Goal: Information Seeking & Learning: Learn about a topic

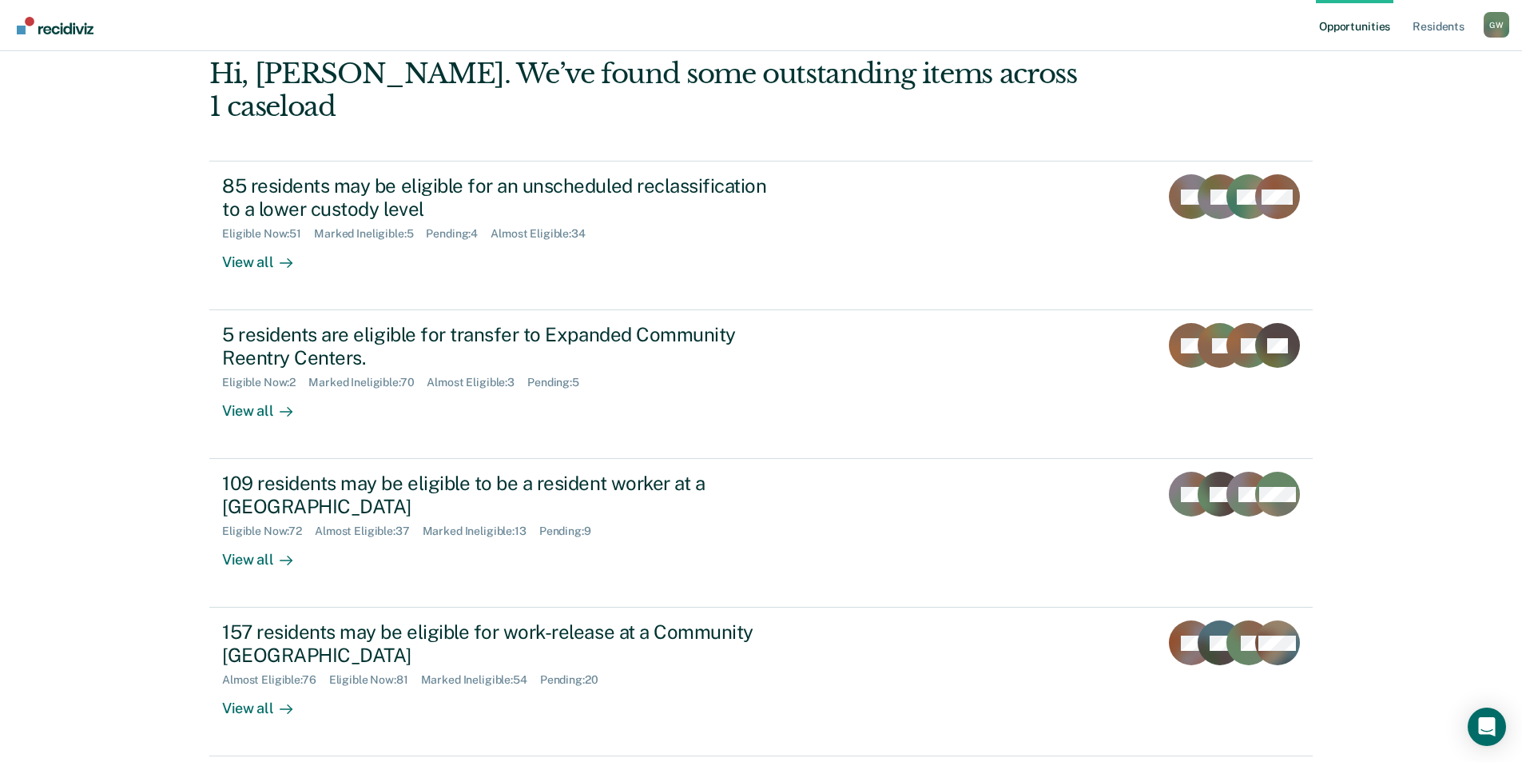
scroll to position [137, 0]
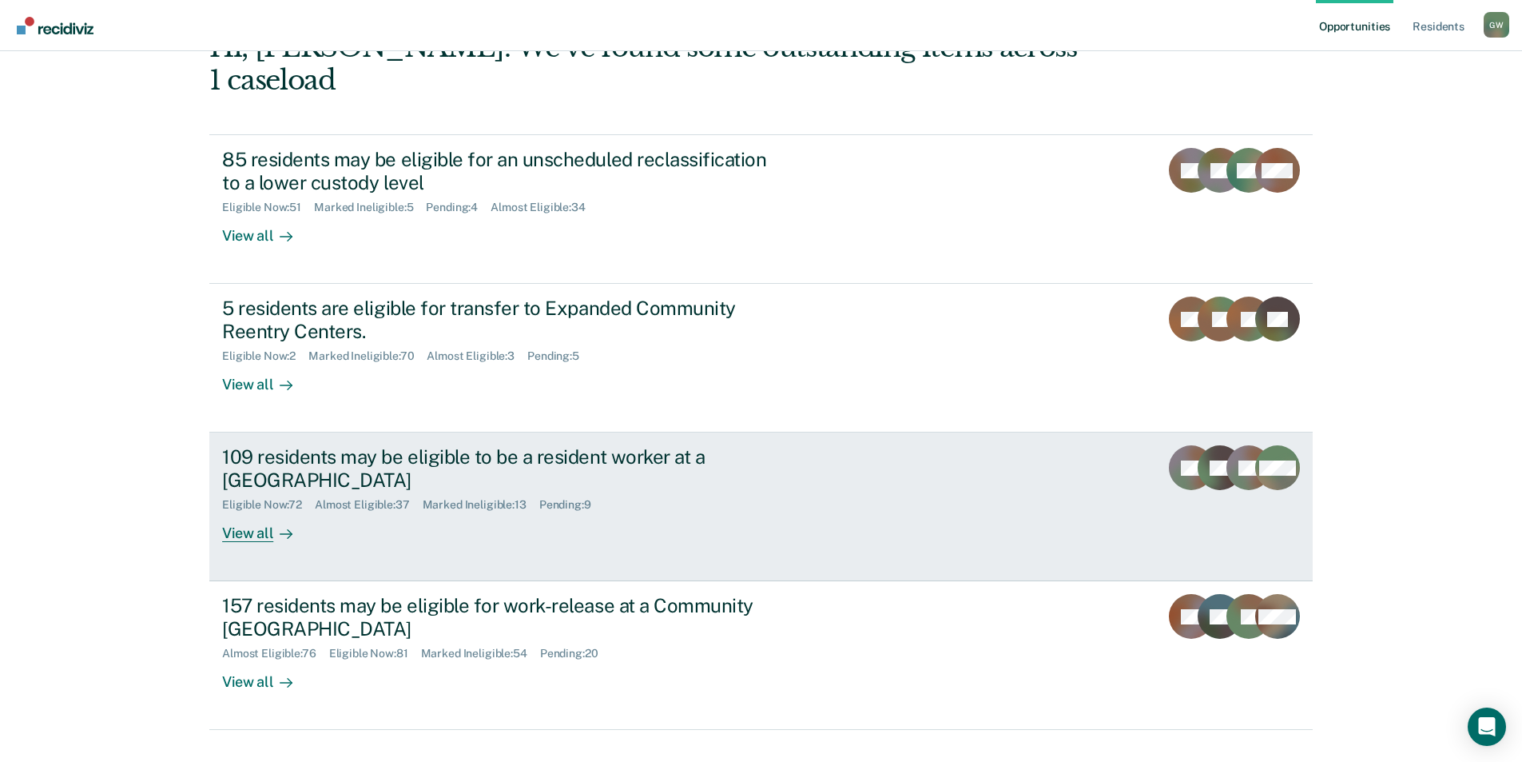
click at [417, 445] on div "109 residents may be eligible to be a resident worker at a [GEOGRAPHIC_DATA]" at bounding box center [502, 468] width 561 height 46
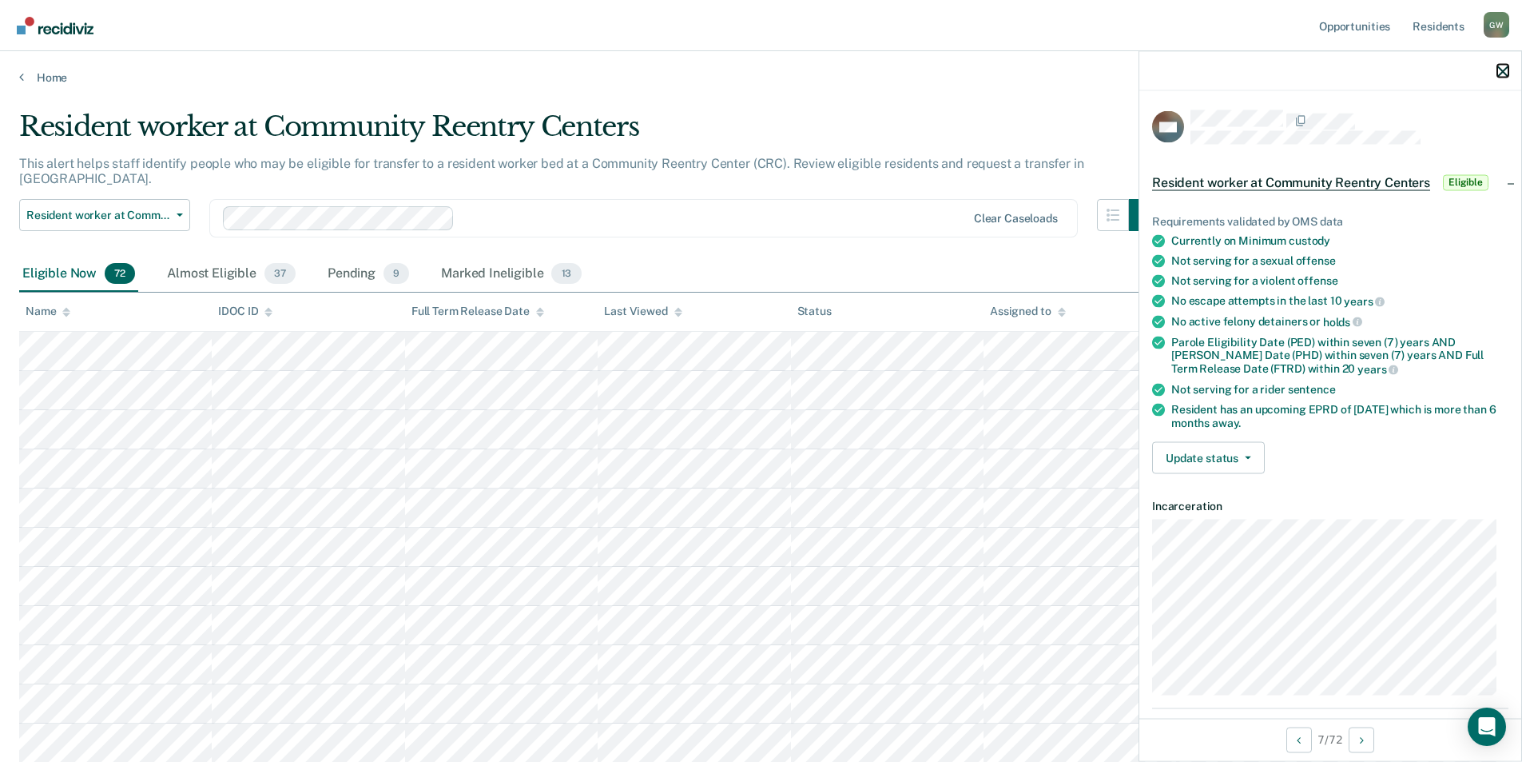
click at [1501, 70] on icon "button" at bounding box center [1503, 71] width 11 height 11
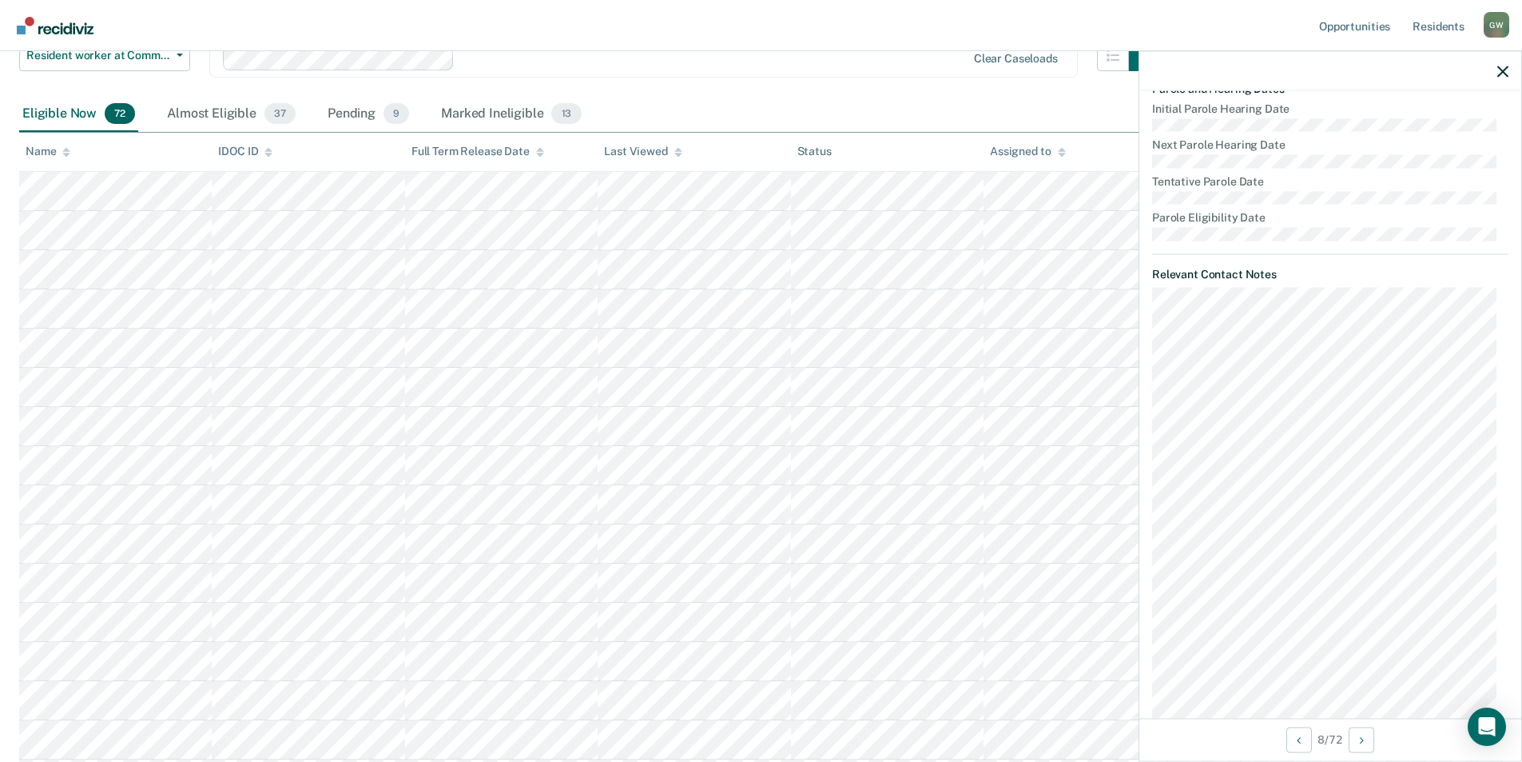
scroll to position [719, 0]
click at [1501, 74] on icon "button" at bounding box center [1503, 71] width 11 height 11
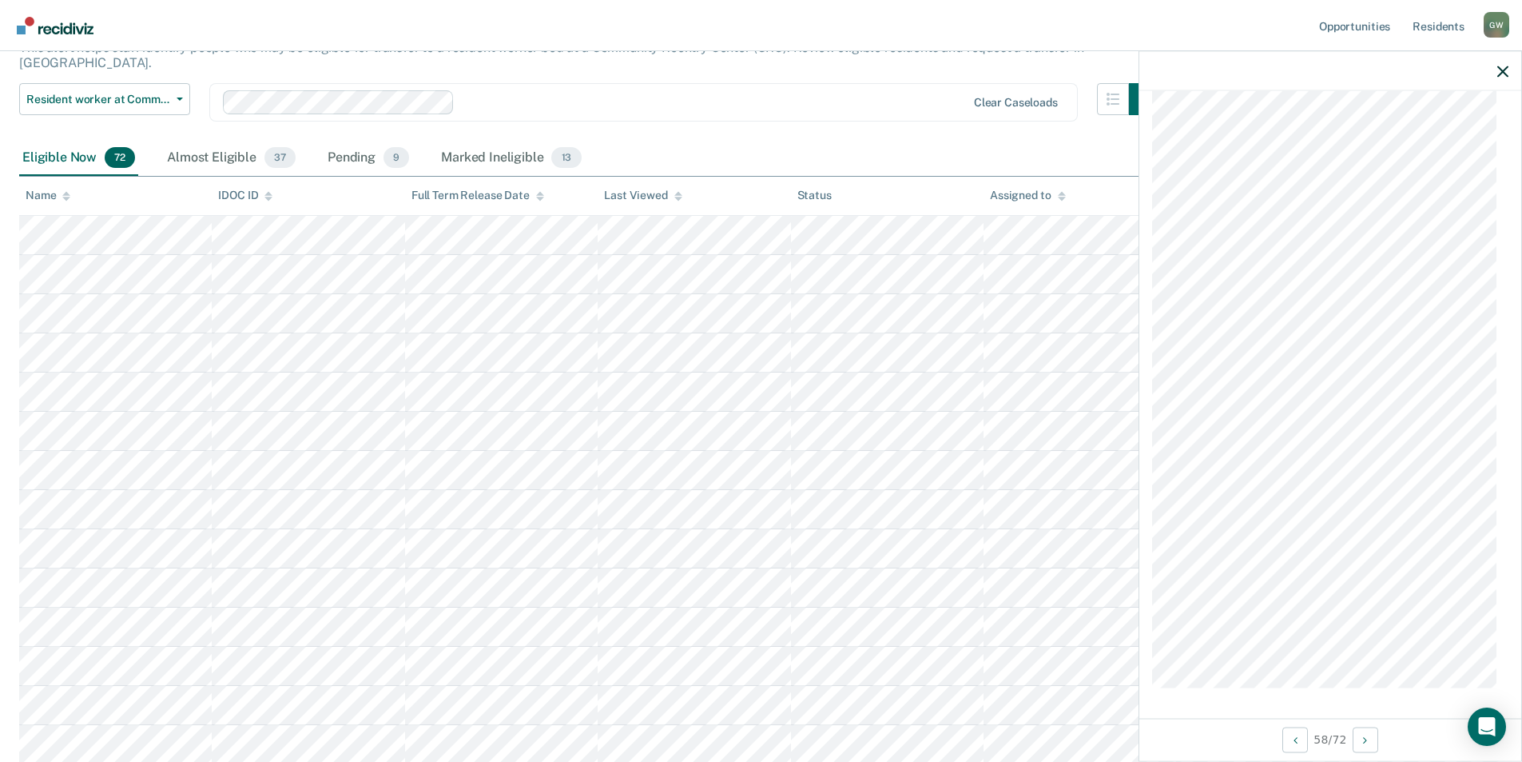
scroll to position [0, 0]
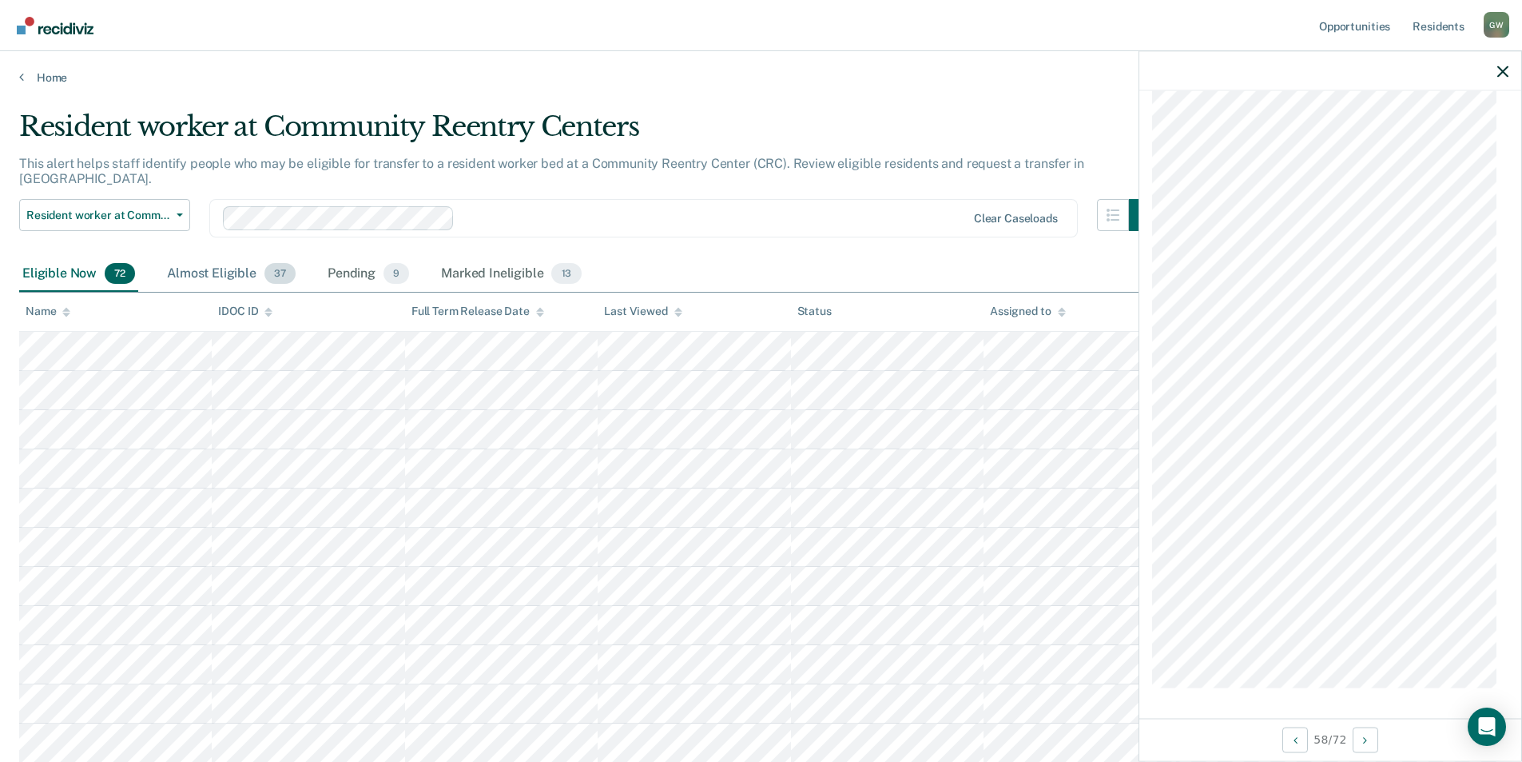
click at [225, 257] on div "Almost Eligible 37" at bounding box center [231, 274] width 135 height 35
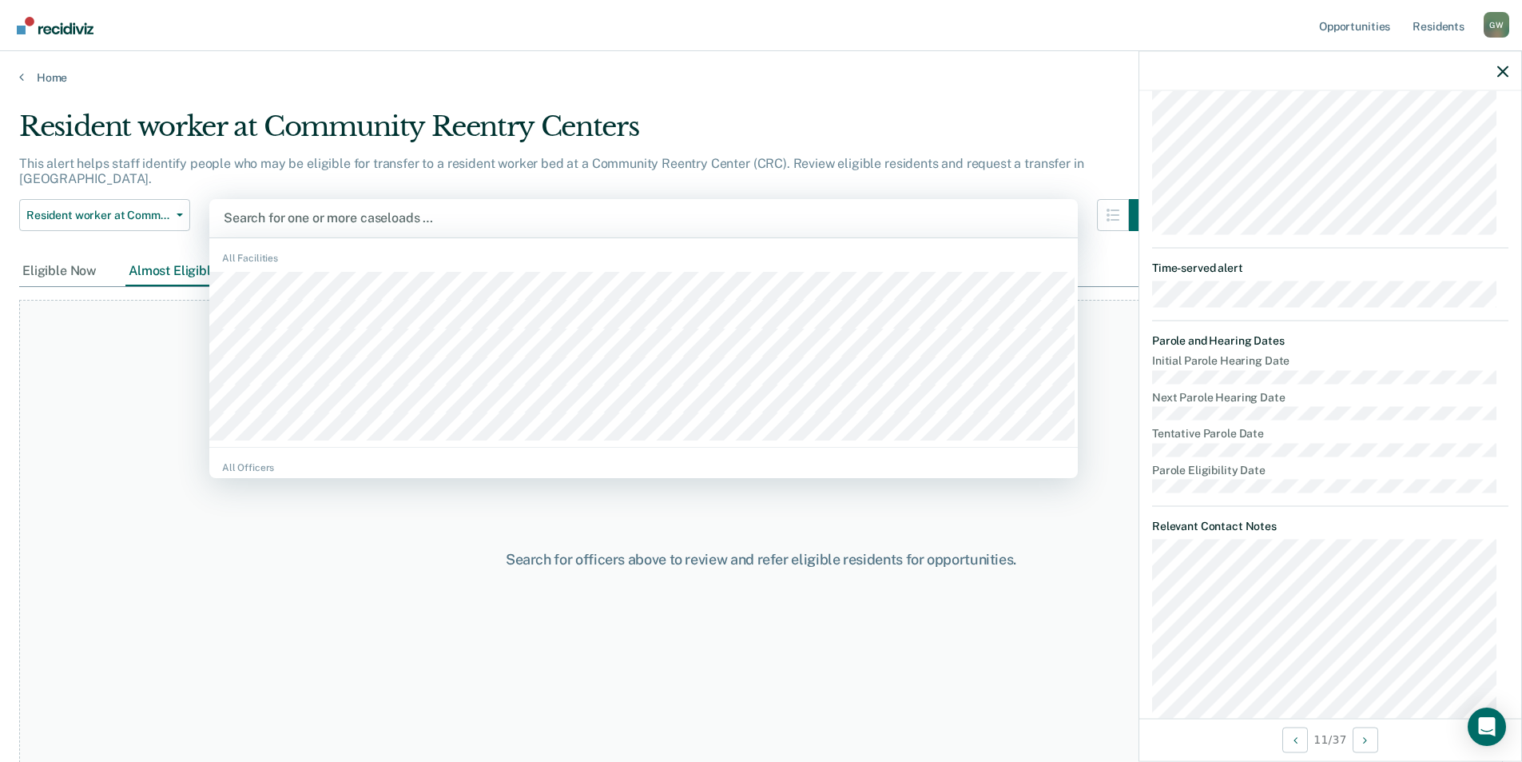
click at [329, 209] on div at bounding box center [644, 218] width 840 height 18
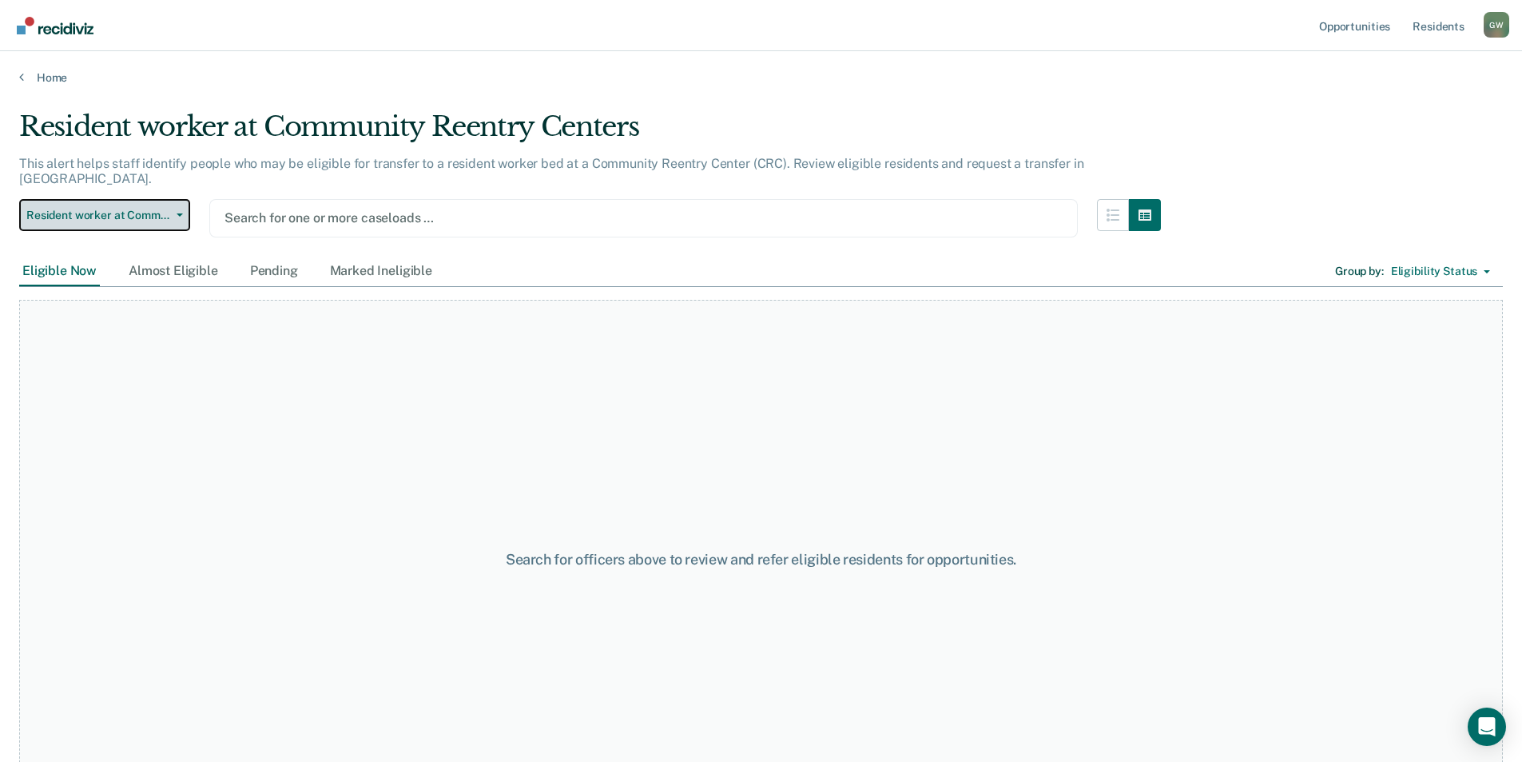
click at [174, 213] on span "button" at bounding box center [176, 214] width 13 height 3
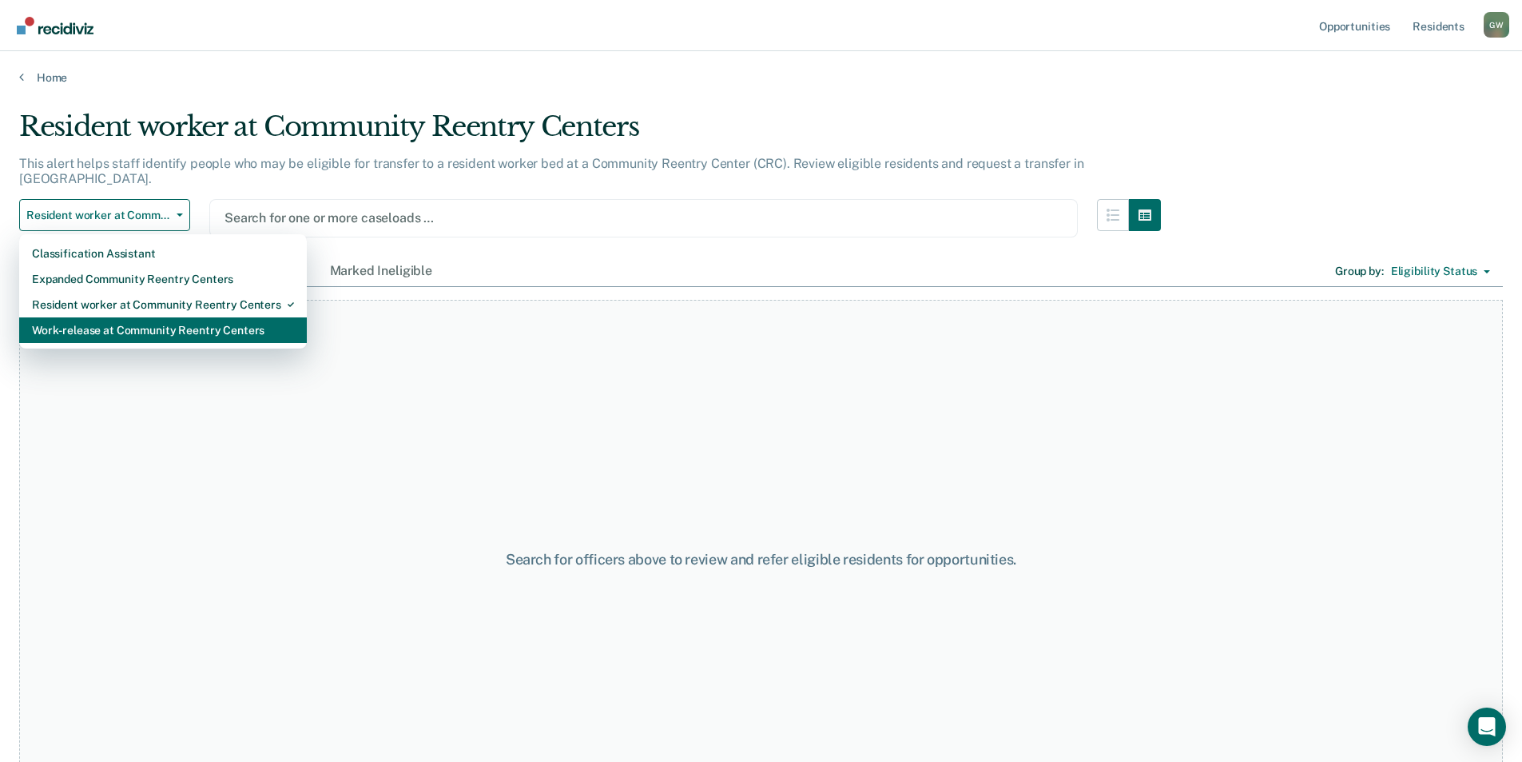
click at [198, 317] on div "Work-release at Community Reentry Centers" at bounding box center [163, 330] width 262 height 26
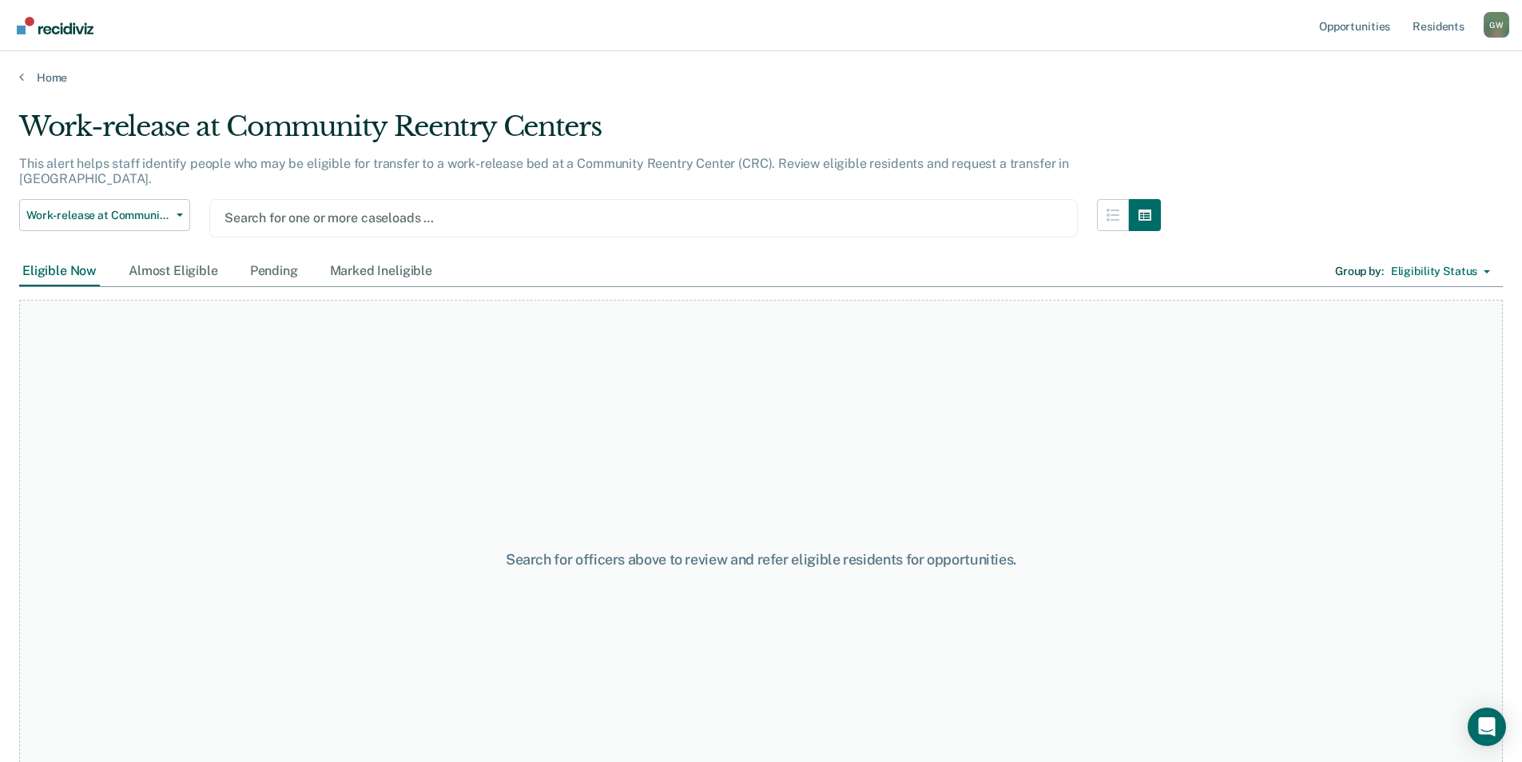
click at [294, 209] on div at bounding box center [644, 218] width 838 height 18
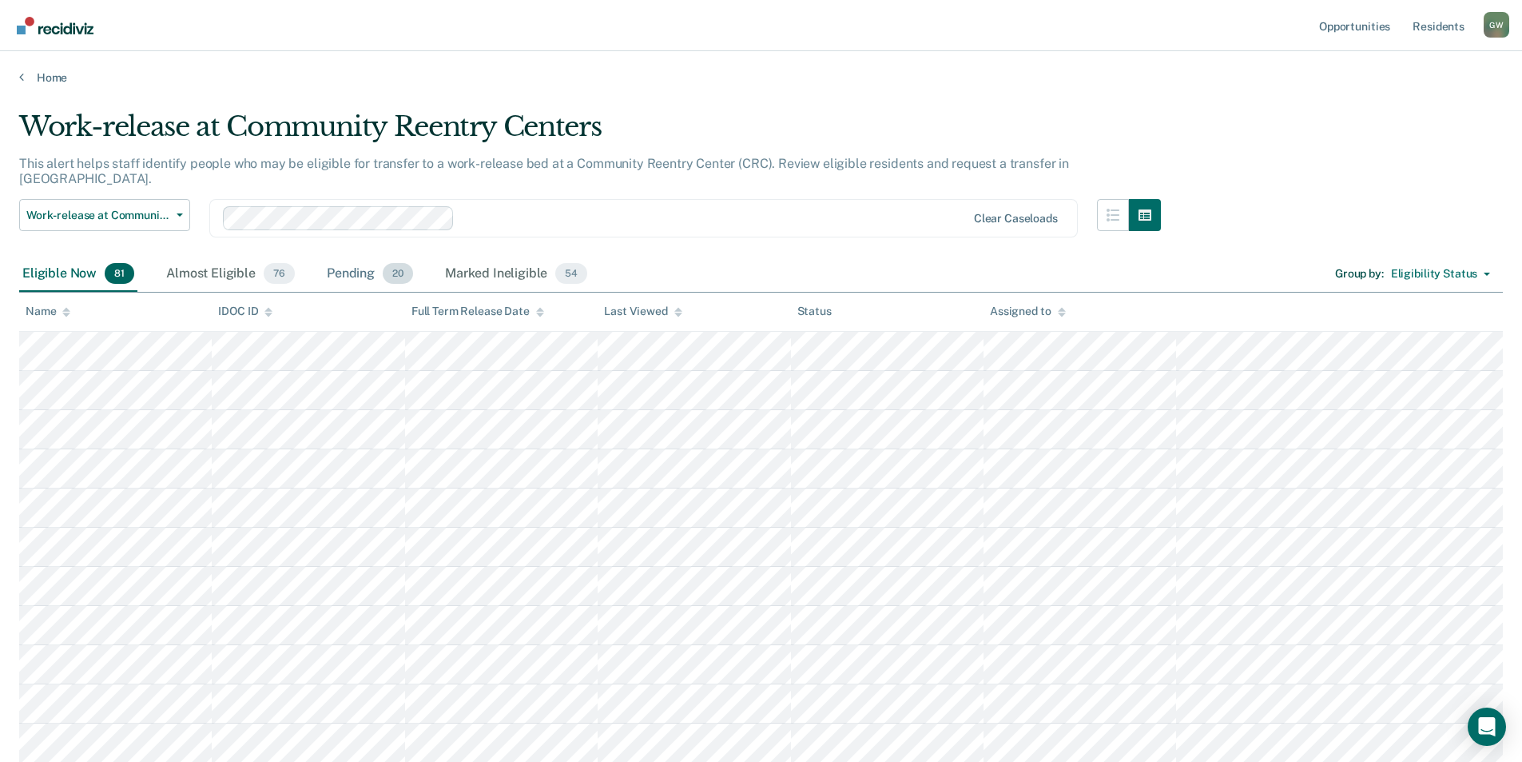
click at [347, 257] on div "Pending 20" at bounding box center [370, 274] width 93 height 35
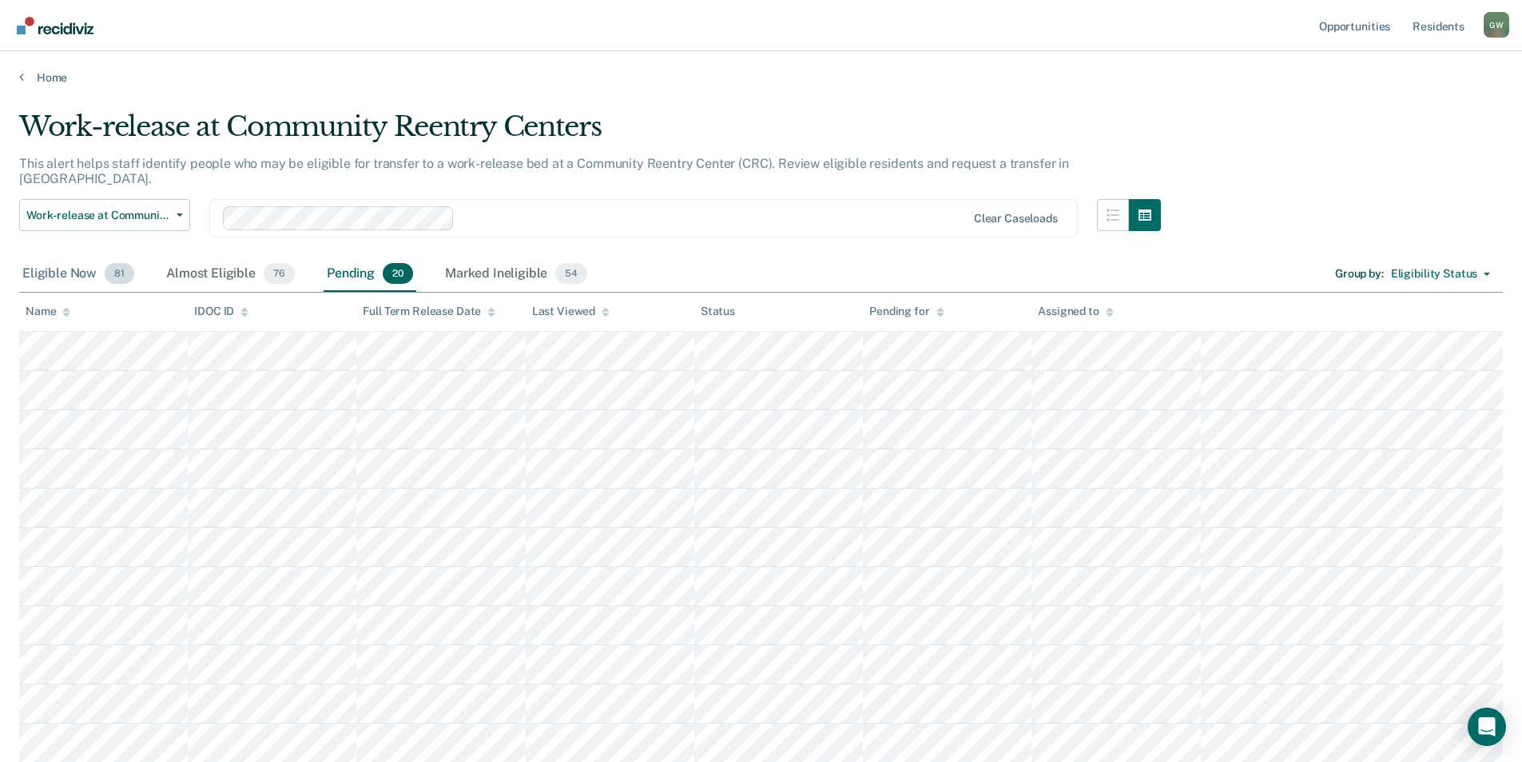
click at [63, 261] on div "Eligible Now 81" at bounding box center [78, 274] width 118 height 35
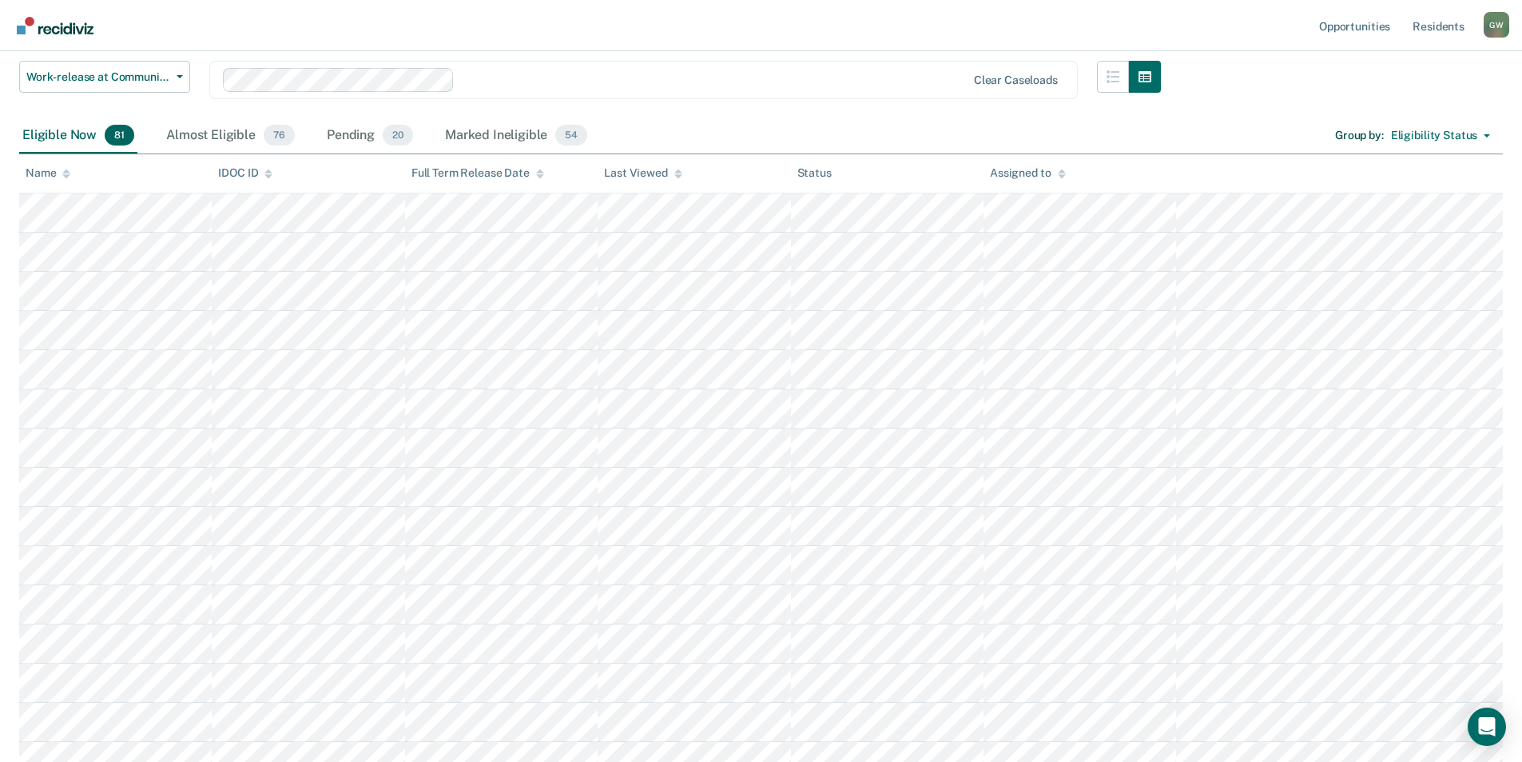
scroll to position [160, 0]
